Goal: Task Accomplishment & Management: Use online tool/utility

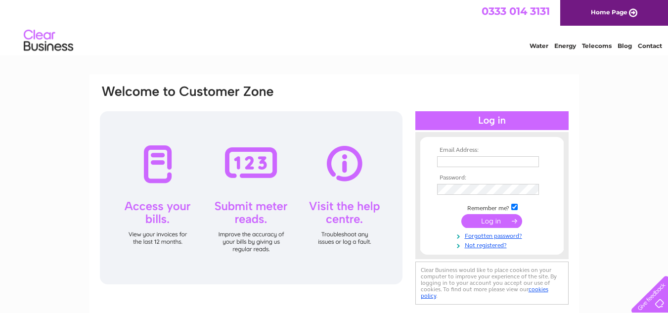
type input "david.buick@hotmail.co.uk"
click at [511, 220] on input "submit" at bounding box center [492, 221] width 61 height 14
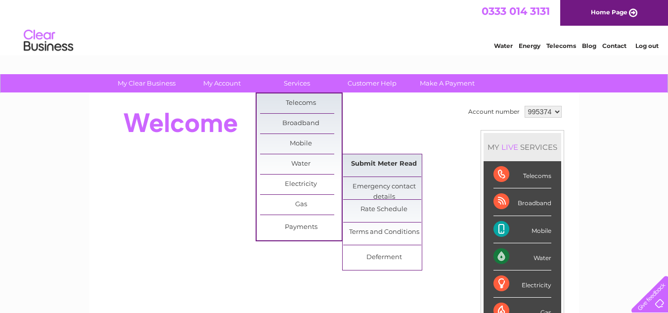
click at [381, 170] on link "Submit Meter Read" at bounding box center [384, 164] width 82 height 20
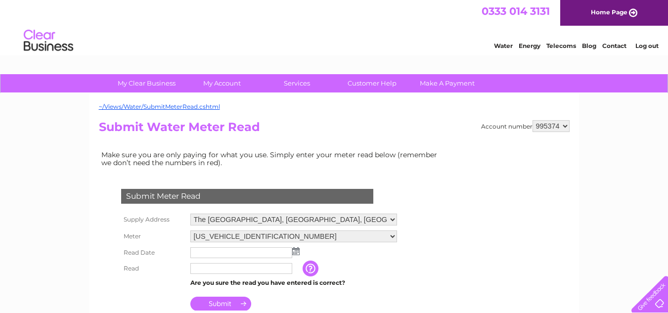
scroll to position [49, 0]
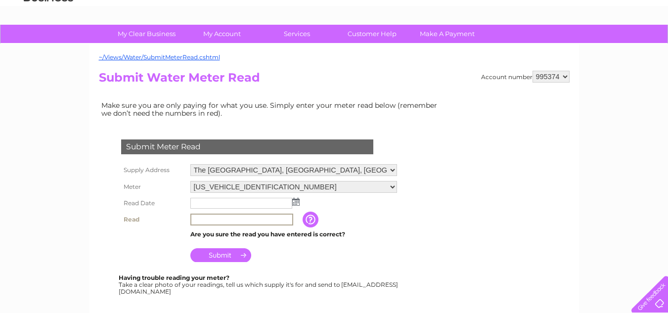
click at [226, 218] on input "text" at bounding box center [241, 220] width 103 height 12
click at [221, 199] on input "text" at bounding box center [241, 204] width 103 height 12
click at [248, 202] on input "text" at bounding box center [241, 204] width 103 height 12
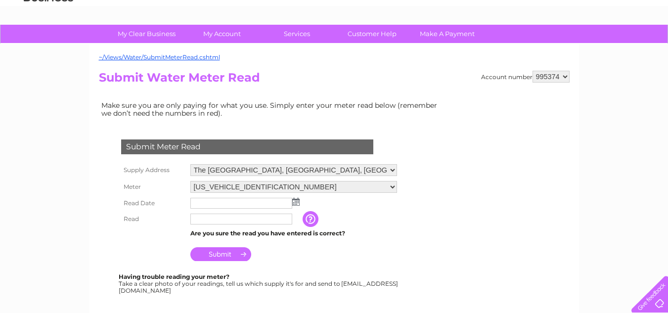
click at [300, 202] on td at bounding box center [294, 203] width 212 height 16
click at [294, 202] on img at bounding box center [295, 202] width 7 height 8
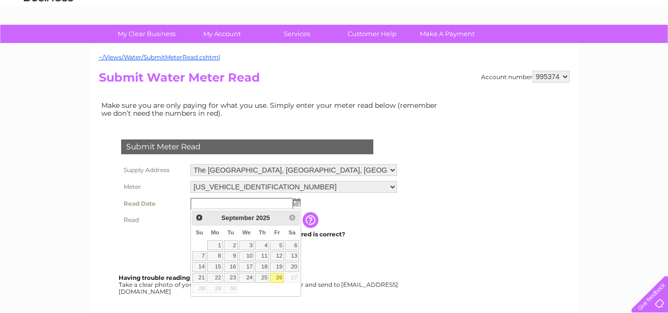
click at [282, 278] on link "26" at bounding box center [277, 278] width 14 height 10
type input "2025/09/26"
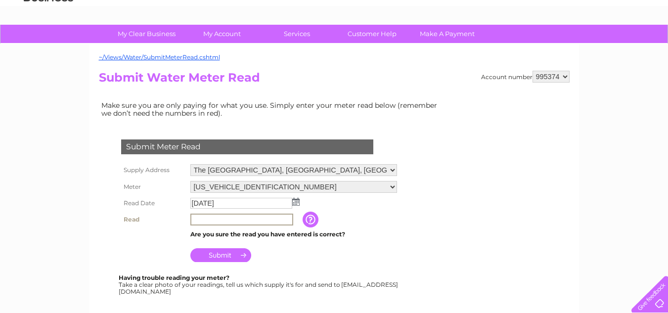
click at [222, 220] on input "text" at bounding box center [241, 220] width 103 height 12
click at [244, 218] on input "text" at bounding box center [241, 220] width 103 height 12
type input "7334"
click at [237, 259] on input "Submit" at bounding box center [220, 254] width 61 height 14
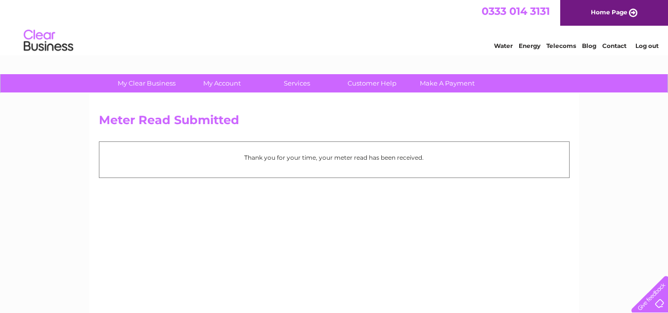
scroll to position [234, 0]
